Goal: Find specific page/section: Find specific page/section

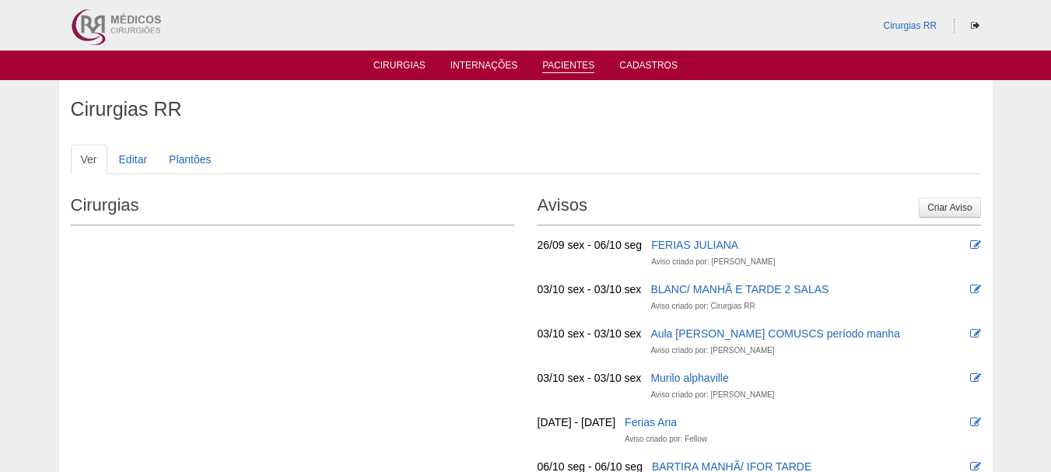
click at [554, 61] on link "Pacientes" at bounding box center [568, 66] width 52 height 13
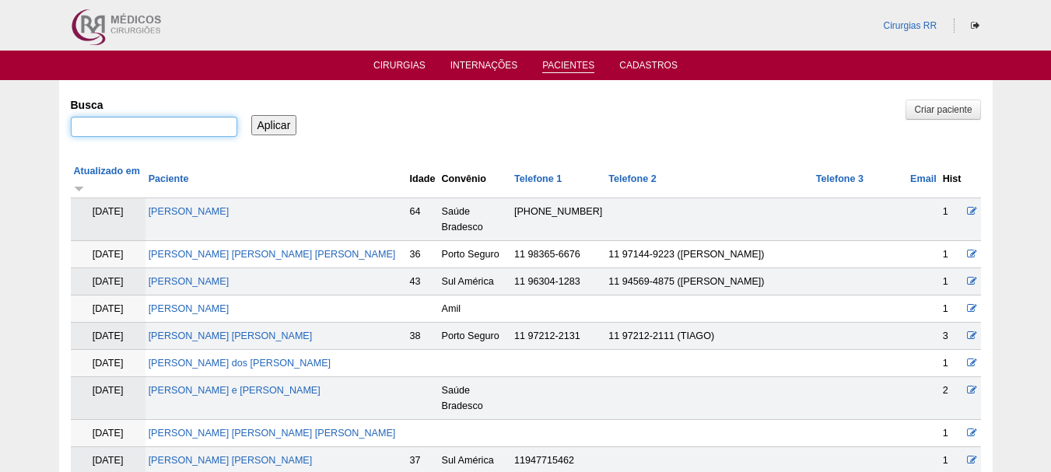
click at [152, 127] on input "Busca" at bounding box center [154, 127] width 166 height 20
type input "g"
type input "GARDENIA SHIRLEY SANTOS CRUZ"
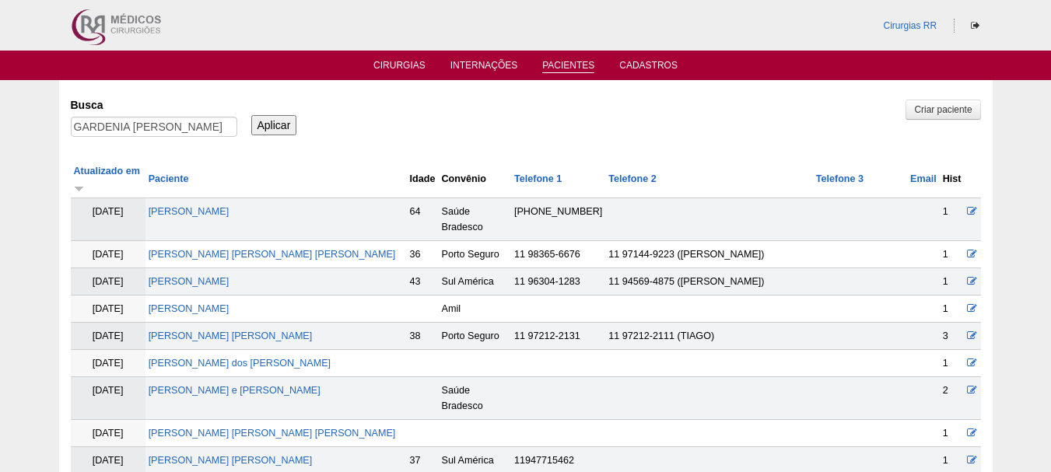
click at [270, 123] on input "Aplicar" at bounding box center [274, 125] width 46 height 20
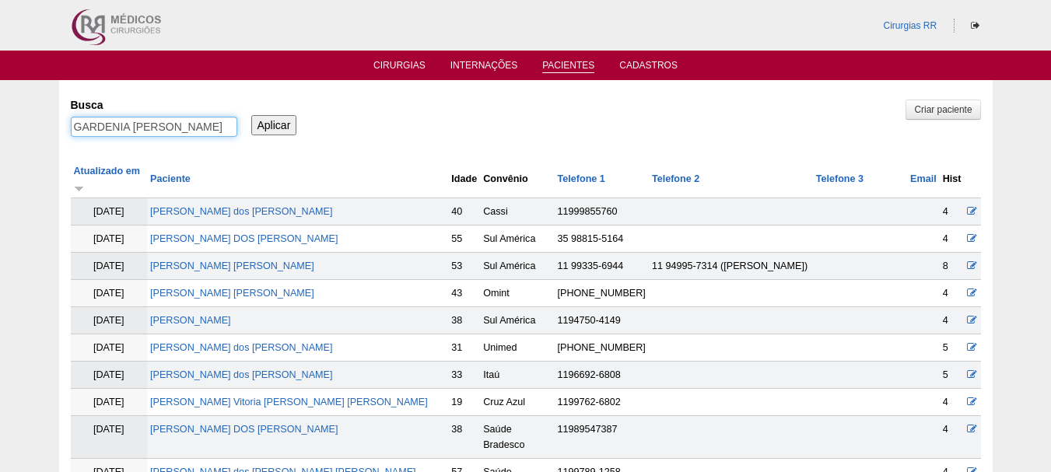
click at [222, 124] on input "GARDENIA SHIRLEY SANTOS CRUZ" at bounding box center [154, 127] width 166 height 20
click at [229, 125] on input "GARDENIA SHIRLEY SANTOS CRUZ" at bounding box center [154, 127] width 166 height 20
type input "[PERSON_NAME]"
click at [282, 128] on input "Aplicar" at bounding box center [274, 125] width 46 height 20
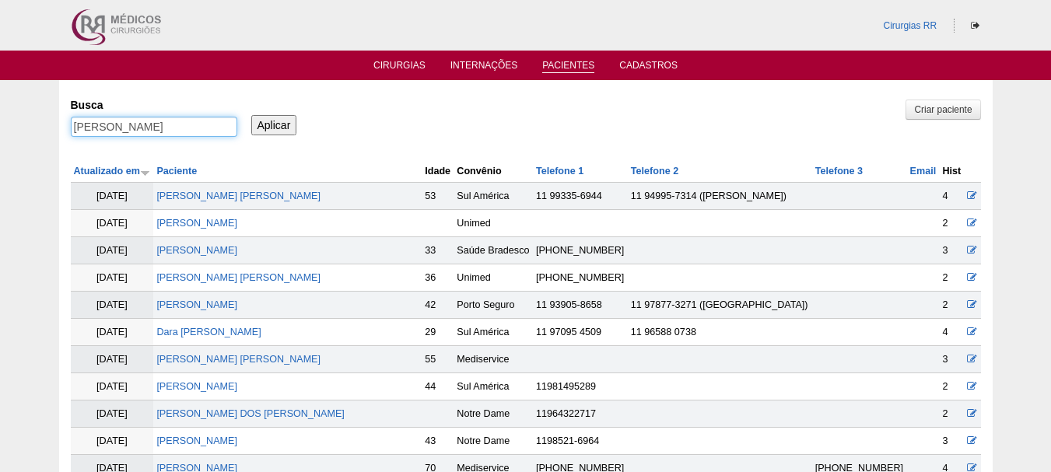
click at [207, 121] on input "[PERSON_NAME]" at bounding box center [154, 127] width 166 height 20
type input "GARDENIA"
click at [278, 118] on input "Aplicar" at bounding box center [274, 125] width 46 height 20
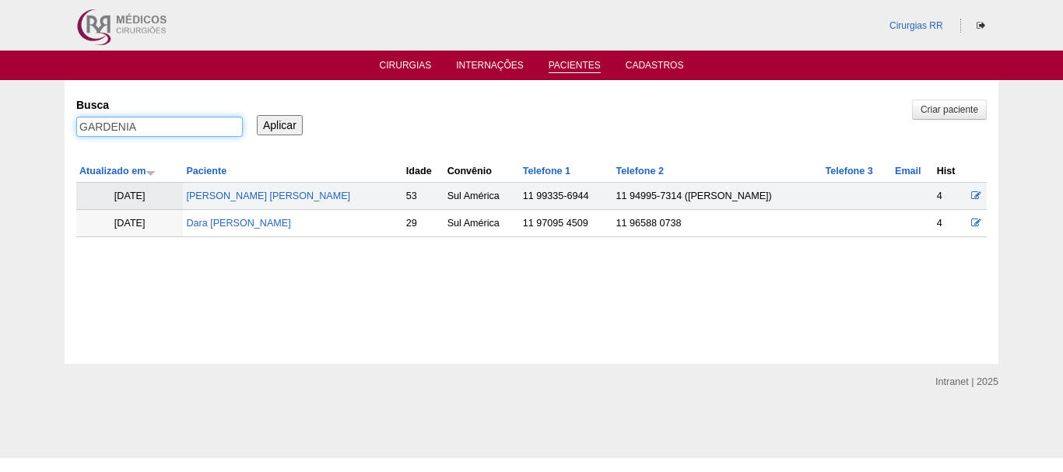
click at [205, 129] on input "GARDENIA" at bounding box center [159, 127] width 166 height 20
type input "GARDENIA SHIRLEY"
click at [290, 124] on input "Aplicar" at bounding box center [280, 125] width 46 height 20
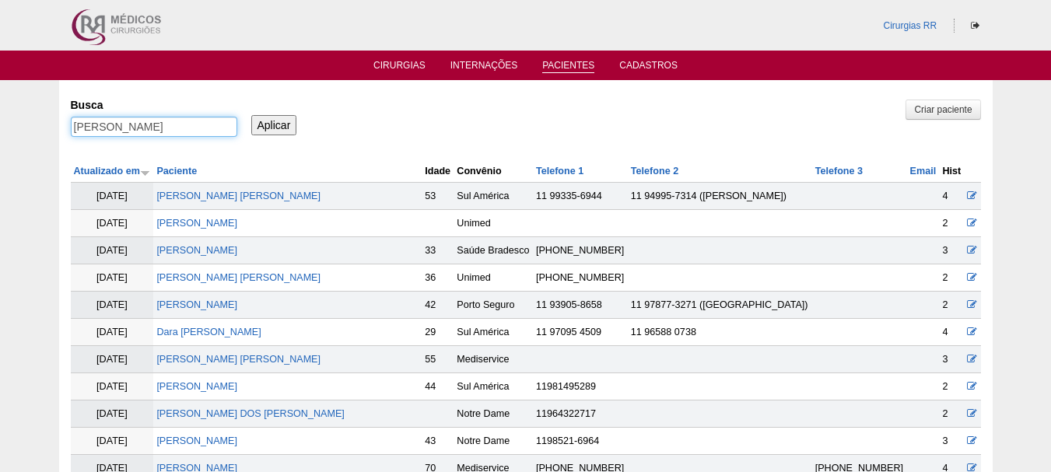
click at [198, 124] on input "GARDENIA SHIRLEY" at bounding box center [154, 127] width 166 height 20
type input "GARDENIA SHIRLEY"
click at [261, 124] on input "Aplicar" at bounding box center [274, 125] width 46 height 20
click at [415, 55] on ul "Cirurgias Internações Pacientes Cadastros" at bounding box center [525, 66] width 1051 height 30
click at [413, 69] on link "Cirurgias" at bounding box center [399, 66] width 52 height 13
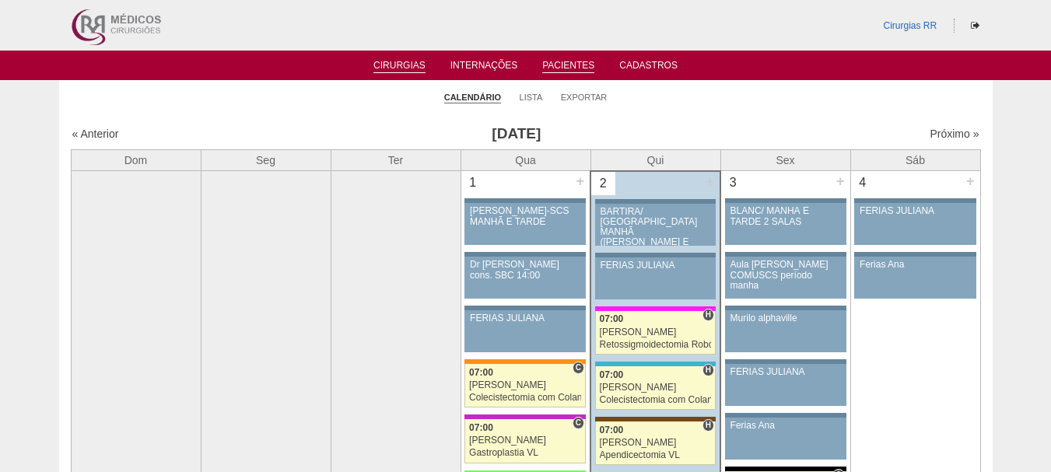
click at [558, 66] on link "Pacientes" at bounding box center [568, 66] width 52 height 13
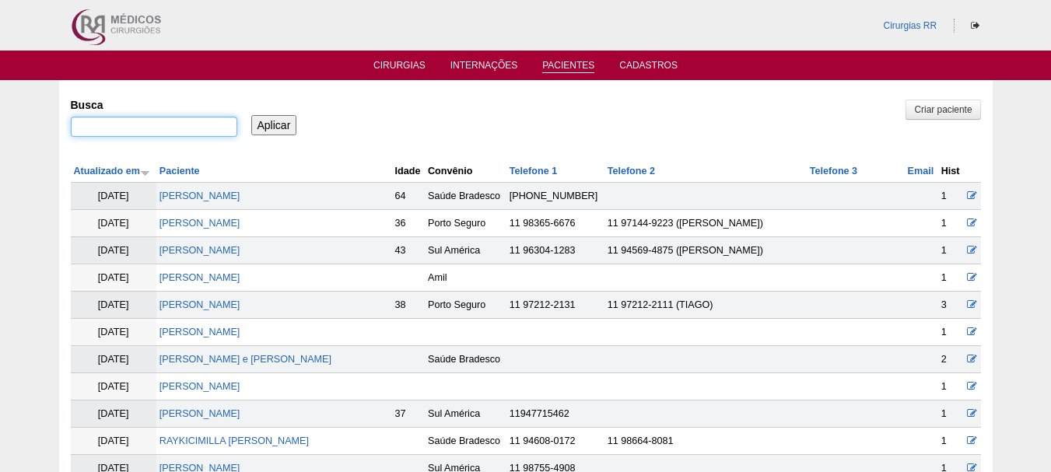
click at [132, 126] on input "Busca" at bounding box center [154, 127] width 166 height 20
type input "11934258278"
click at [275, 135] on div "Busca 11934258278 Aplicar" at bounding box center [526, 118] width 910 height 53
click at [273, 129] on input "Aplicar" at bounding box center [274, 125] width 46 height 20
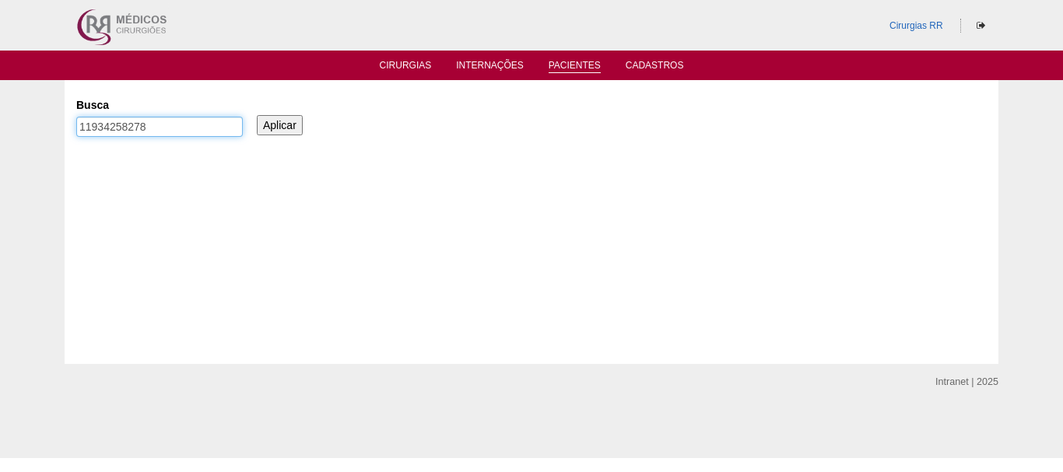
drag, startPoint x: 88, startPoint y: 121, endPoint x: 49, endPoint y: 116, distance: 39.2
click at [49, 116] on div "Pacientes [GEOGRAPHIC_DATA] 11934258278 Aplicar" at bounding box center [531, 222] width 1063 height 284
type input "934258278"
click at [276, 127] on input "Aplicar" at bounding box center [280, 125] width 46 height 20
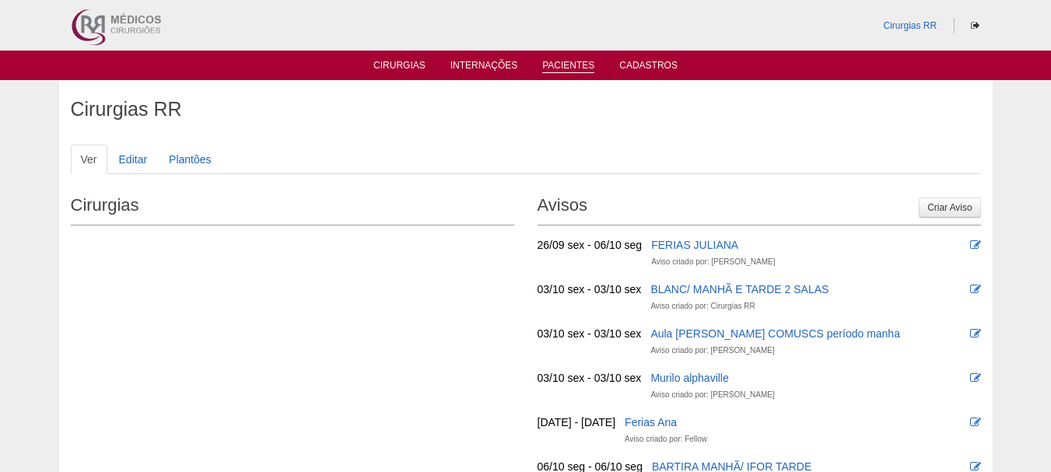
click at [566, 61] on link "Pacientes" at bounding box center [568, 66] width 52 height 13
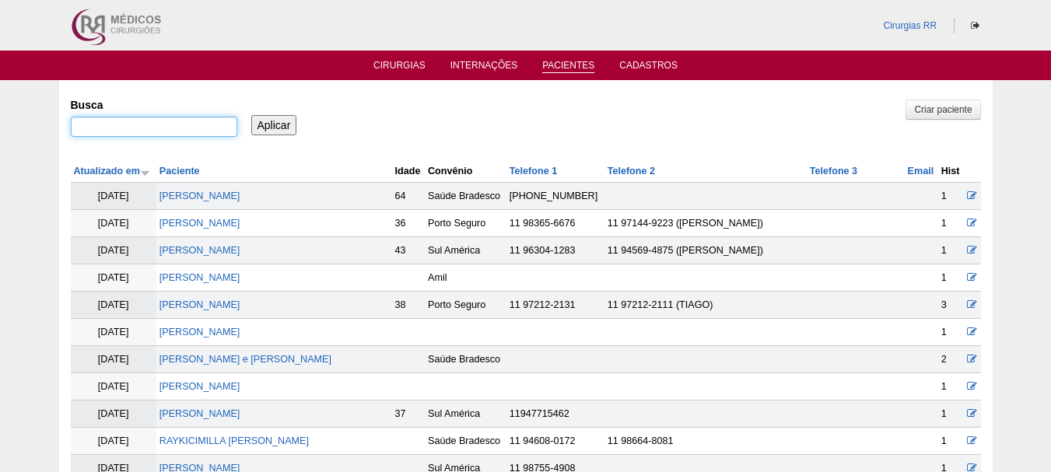
click at [123, 121] on input "Busca" at bounding box center [154, 127] width 166 height 20
paste input "GARDENIA [PERSON_NAME]"
type input "GARDENIA [PERSON_NAME]"
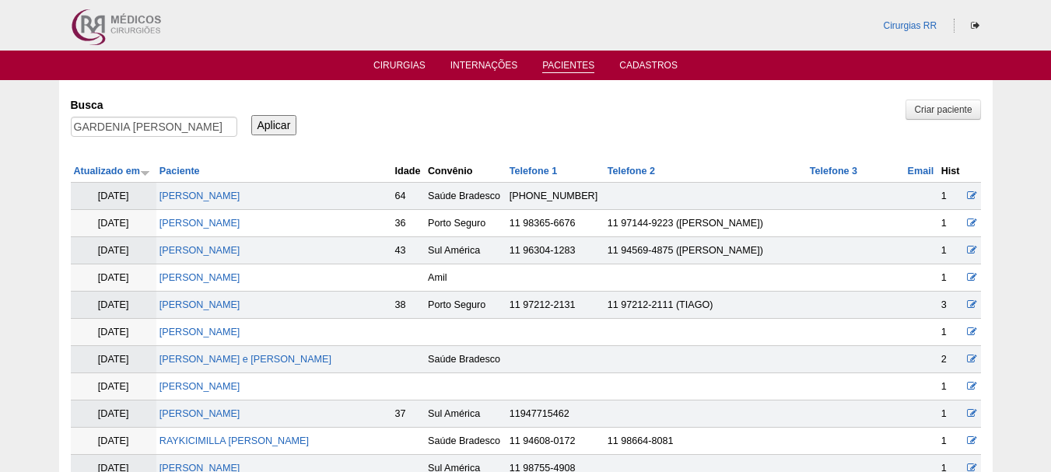
click at [290, 120] on input "Aplicar" at bounding box center [274, 125] width 46 height 20
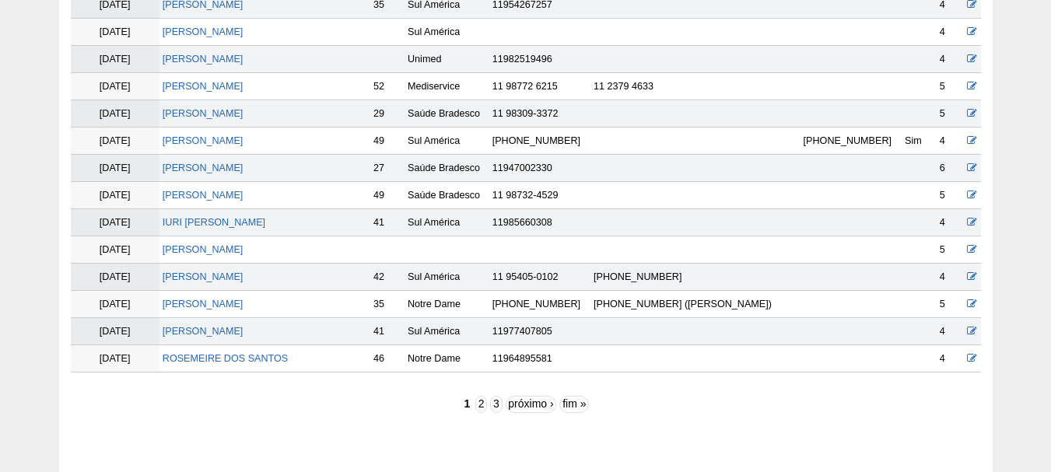
scroll to position [2567, 0]
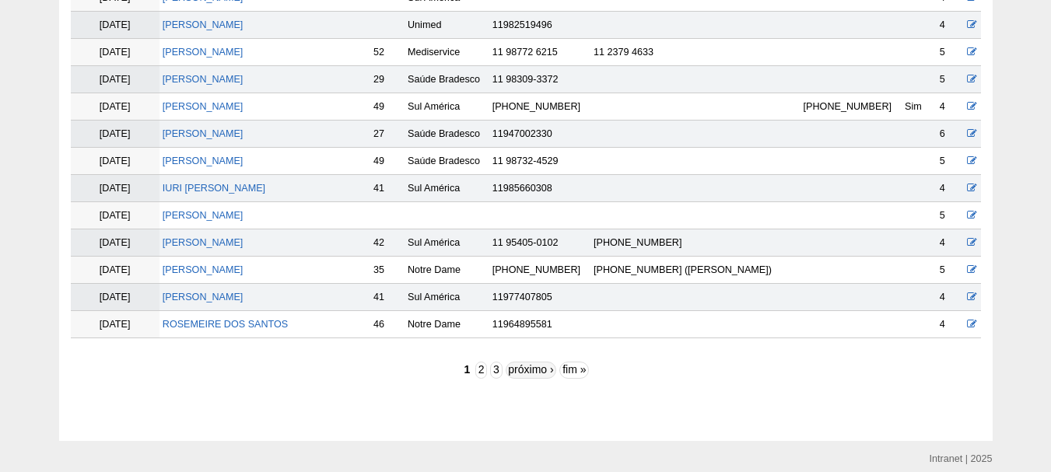
click at [523, 364] on link "próximo ›" at bounding box center [531, 370] width 51 height 17
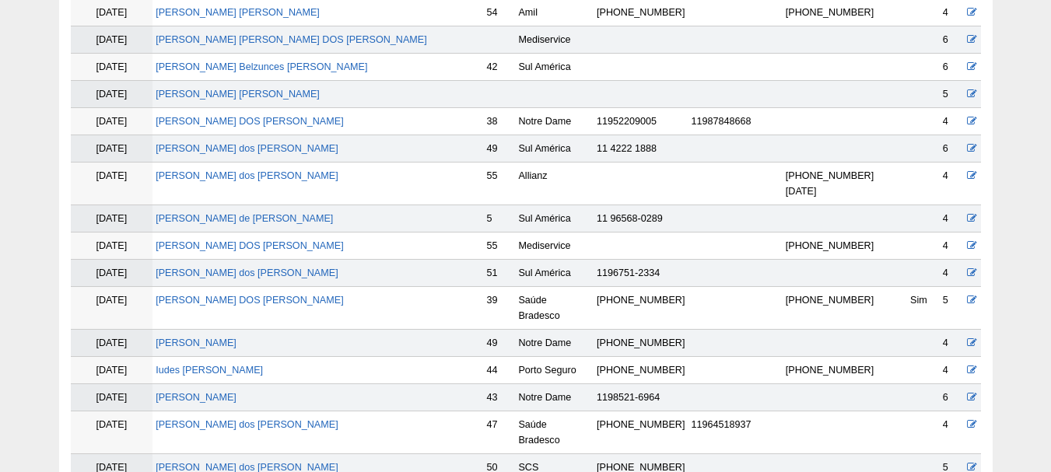
scroll to position [1167, 0]
